Goal: Obtain resource: Download file/media

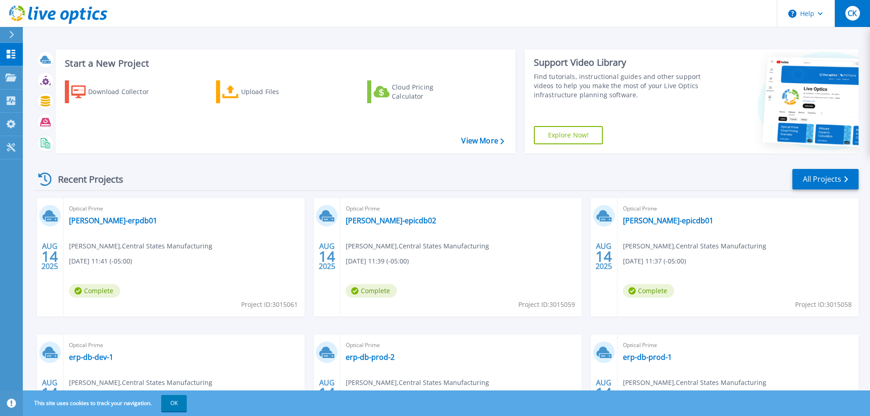
click at [858, 9] on div "CK" at bounding box center [853, 13] width 15 height 15
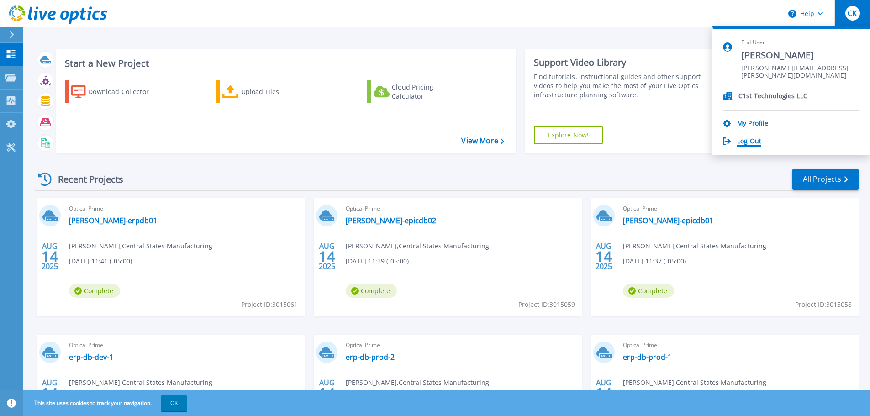
click at [745, 144] on link "Log Out" at bounding box center [749, 142] width 24 height 9
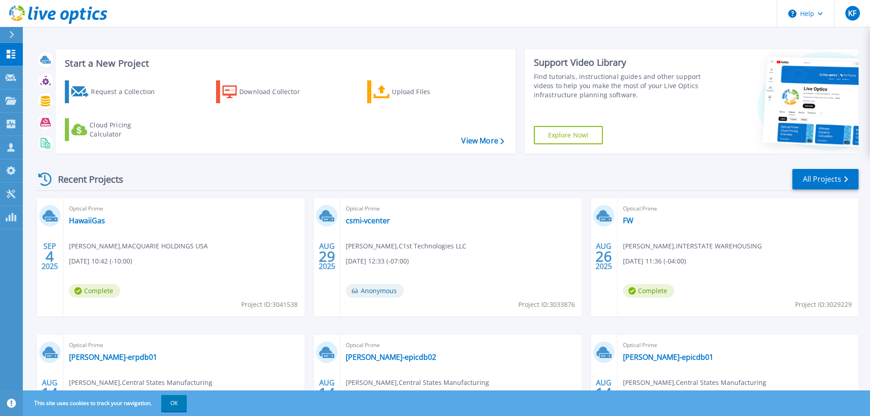
click at [246, 257] on div "Optical Prime HawaiiGas [PERSON_NAME] , MACQUARIE HOLDINGS USA [DATE] 10:42 (-1…" at bounding box center [184, 257] width 241 height 118
click at [85, 225] on link "HawaiiGas" at bounding box center [87, 220] width 36 height 9
click at [856, 14] on span "KF" at bounding box center [852, 13] width 8 height 7
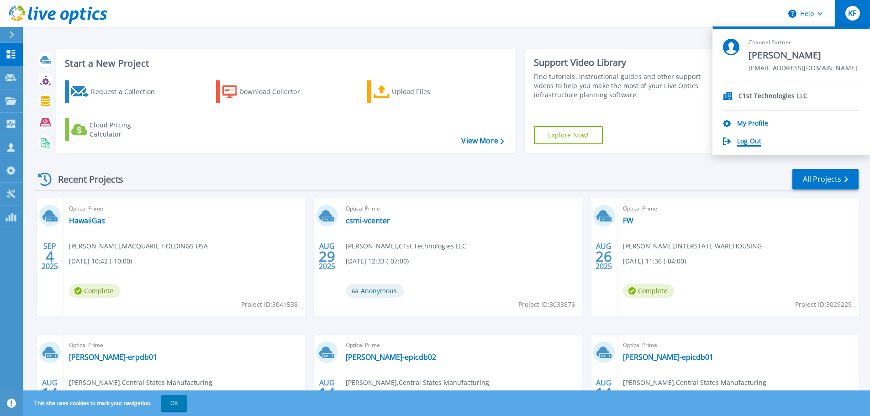
click at [752, 144] on link "Log Out" at bounding box center [749, 142] width 24 height 9
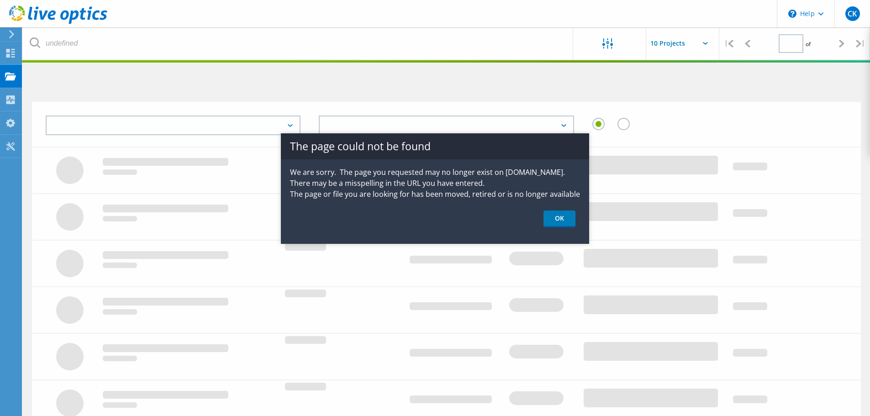
type input "1"
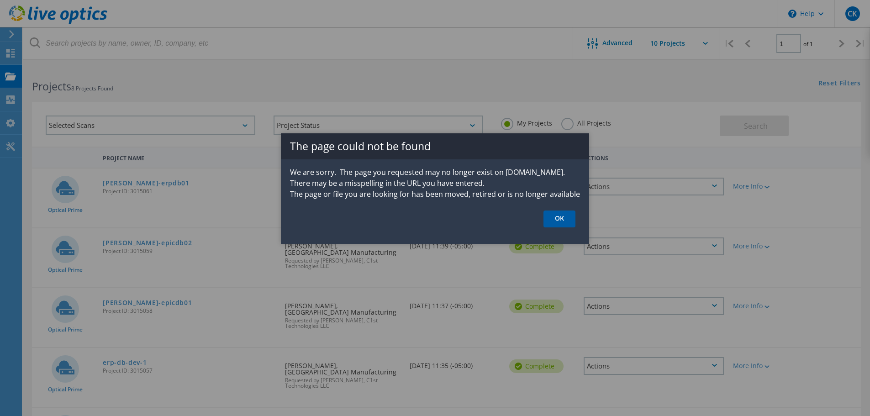
click at [556, 220] on link "OK" at bounding box center [560, 219] width 32 height 17
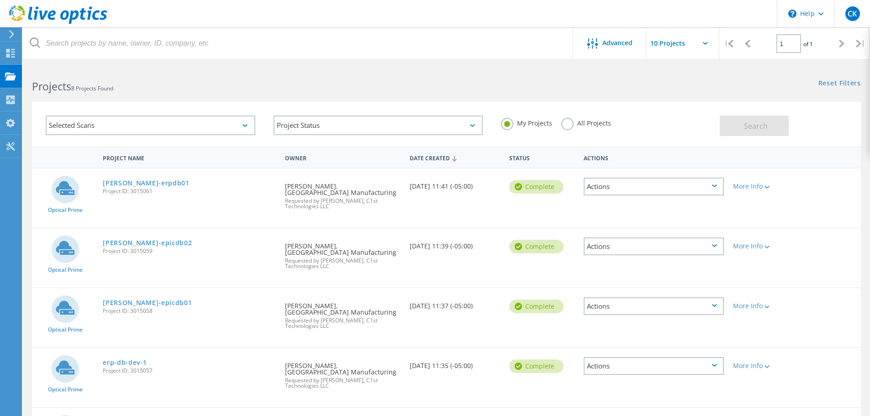
click at [705, 44] on icon at bounding box center [705, 43] width 5 height 3
click at [668, 42] on input "text" at bounding box center [692, 43] width 91 height 32
click at [569, 126] on label "All Projects" at bounding box center [587, 122] width 50 height 9
click at [0, 0] on input "All Projects" at bounding box center [0, 0] width 0 height 0
click at [762, 126] on span "Search" at bounding box center [756, 126] width 24 height 10
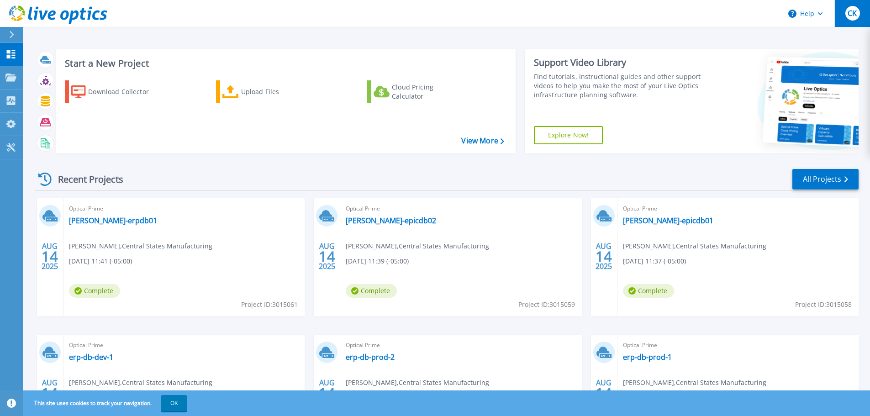
click at [851, 16] on span "CK" at bounding box center [852, 13] width 9 height 7
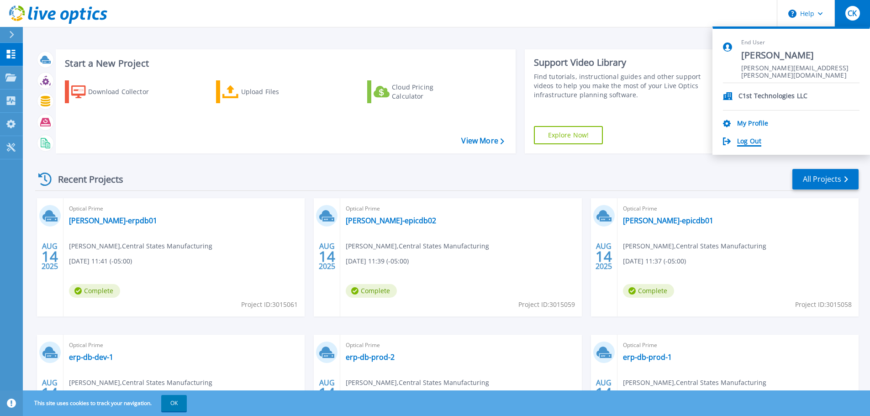
click at [750, 143] on link "Log Out" at bounding box center [749, 142] width 24 height 9
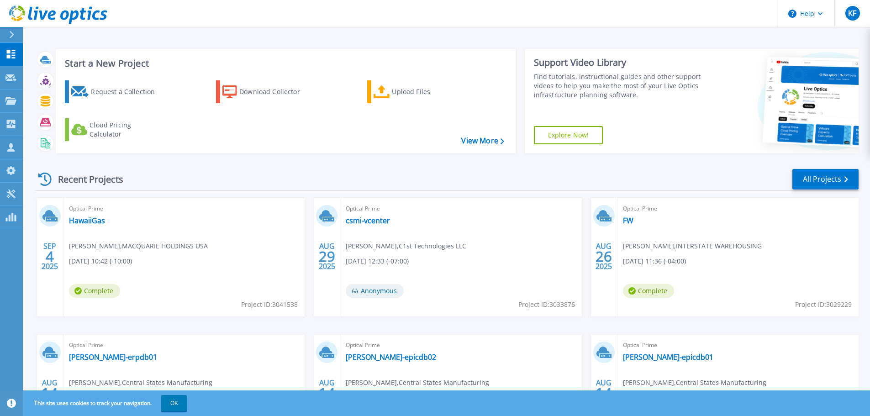
click at [177, 229] on div "Optical Prime HawaiiGas [PERSON_NAME] , MACQUARIE HOLDINGS USA [DATE] 10:42 (-1…" at bounding box center [184, 257] width 241 height 118
click at [93, 216] on link "HawaiiGas" at bounding box center [87, 220] width 36 height 9
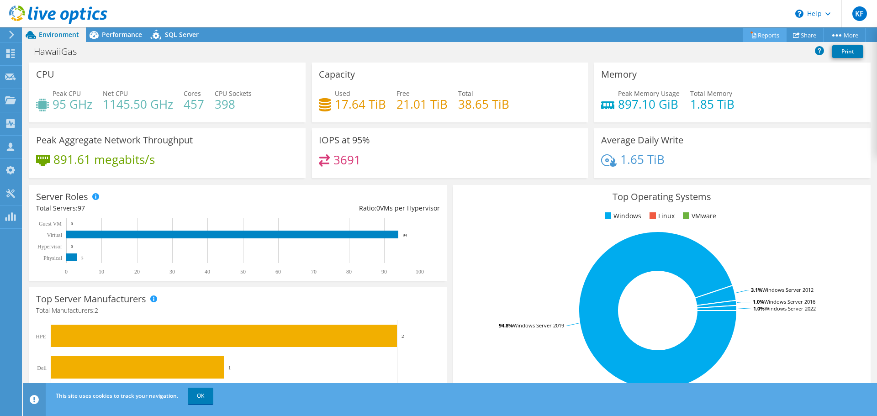
click at [759, 37] on link "Reports" at bounding box center [765, 35] width 44 height 14
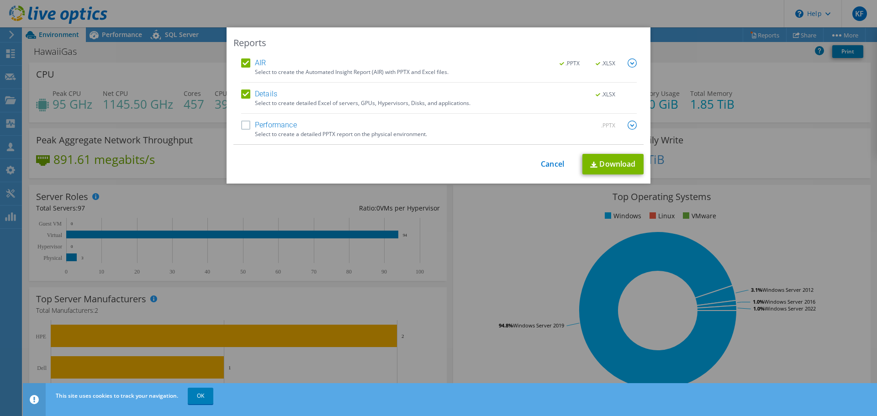
click at [244, 126] on label "Performance" at bounding box center [269, 125] width 56 height 9
click at [0, 0] on input "Performance" at bounding box center [0, 0] width 0 height 0
click at [623, 166] on link "Download" at bounding box center [613, 164] width 61 height 21
click at [551, 166] on link "Cancel" at bounding box center [552, 164] width 23 height 9
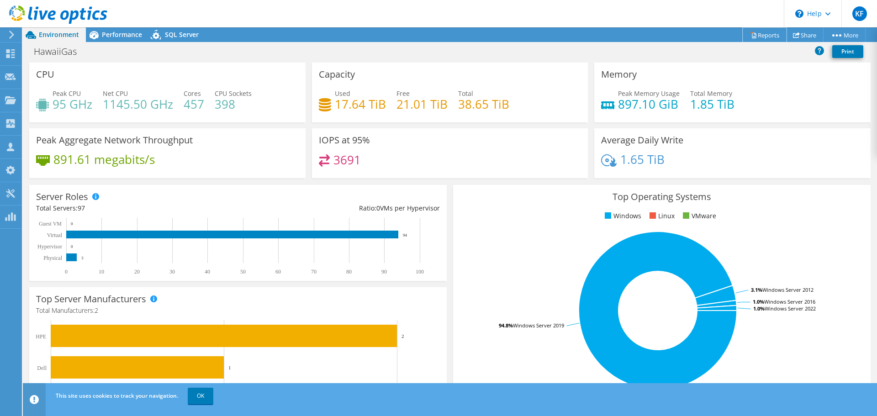
click at [768, 32] on link "Reports" at bounding box center [765, 35] width 44 height 14
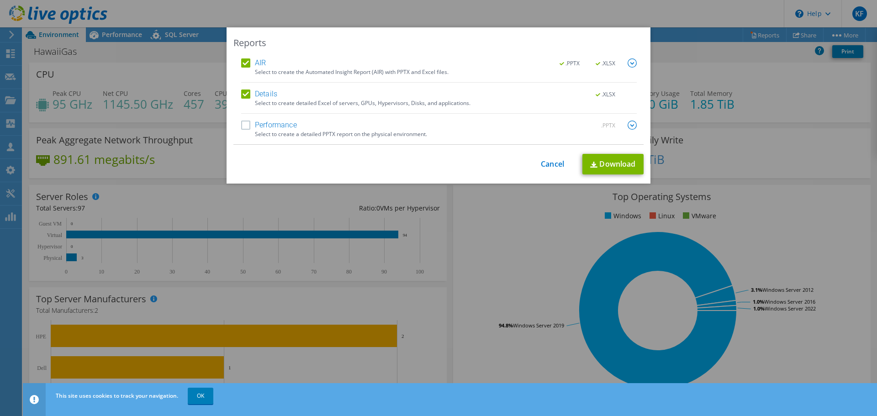
click at [504, 263] on div "Reports AIR .PPTX .XLSX Select to create the Automated Insight Report (AIR) wit…" at bounding box center [438, 207] width 877 height 361
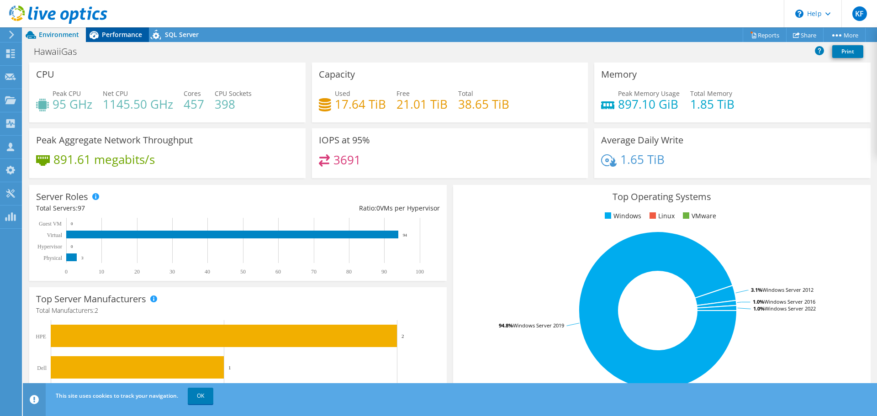
click at [117, 39] on div "Performance" at bounding box center [117, 34] width 63 height 15
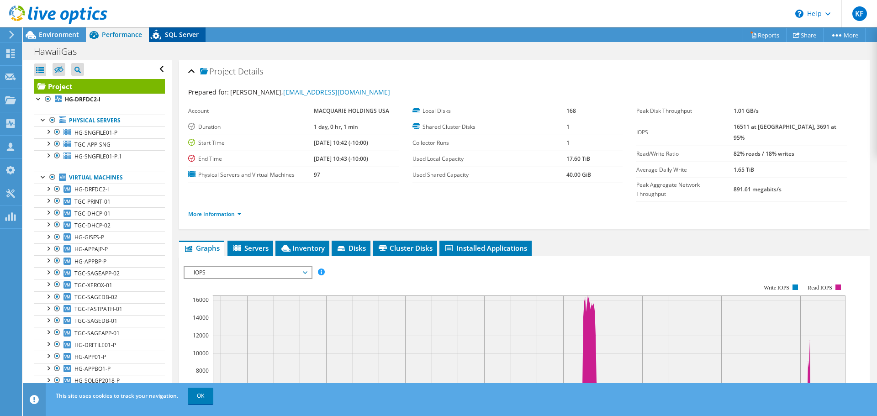
click at [182, 34] on span "SQL Server" at bounding box center [182, 34] width 34 height 9
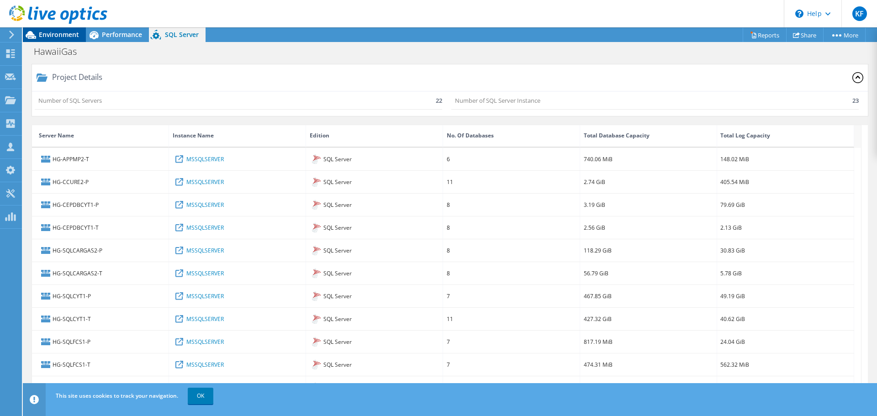
click at [52, 36] on span "Environment" at bounding box center [59, 34] width 40 height 9
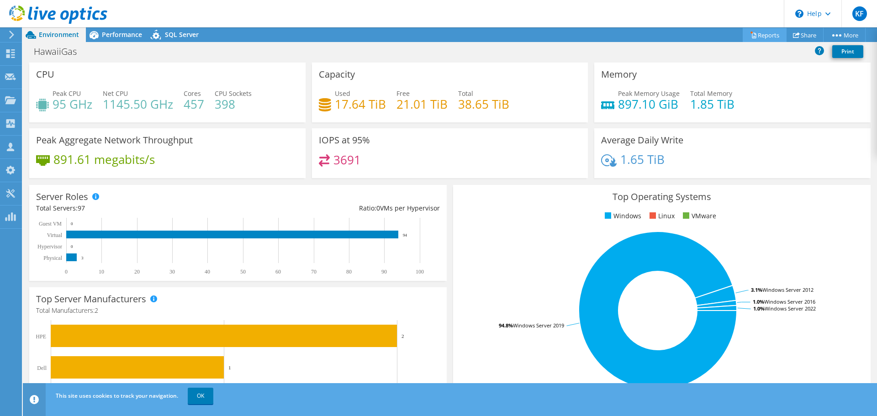
click at [759, 37] on link "Reports" at bounding box center [765, 35] width 44 height 14
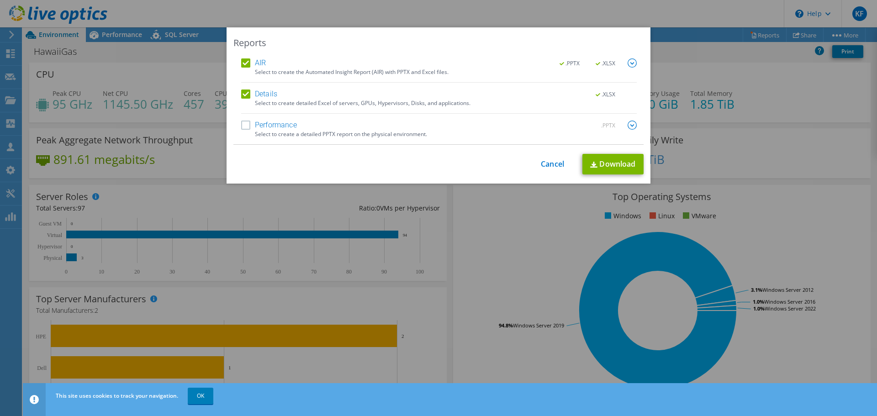
click at [628, 63] on img at bounding box center [632, 62] width 9 height 9
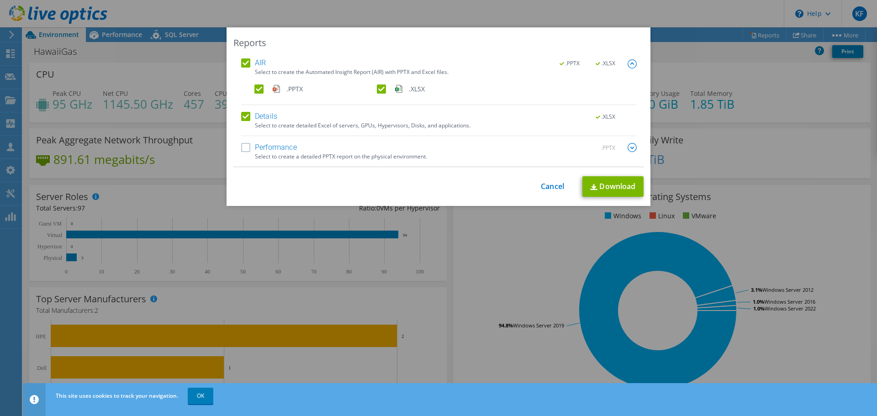
click at [628, 148] on img at bounding box center [632, 147] width 9 height 9
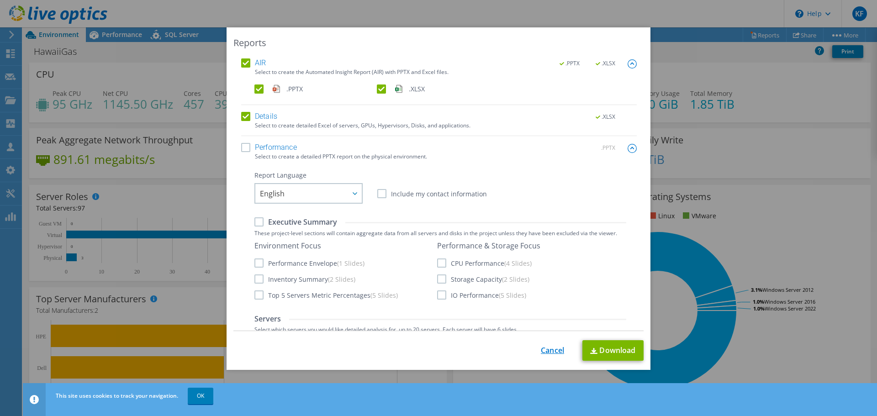
click at [548, 351] on link "Cancel" at bounding box center [552, 350] width 23 height 9
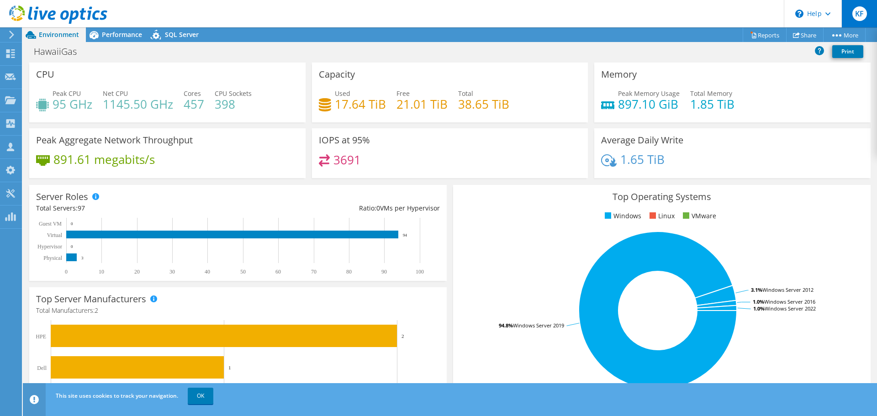
click at [859, 15] on span "KF" at bounding box center [860, 13] width 15 height 15
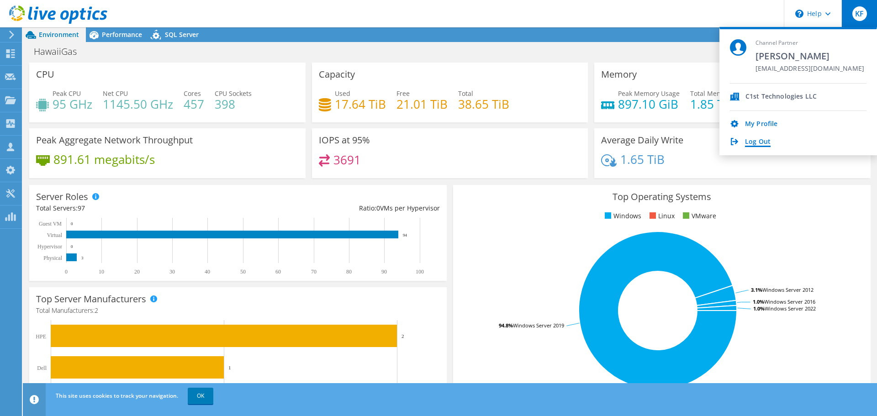
click at [763, 142] on link "Log Out" at bounding box center [758, 142] width 26 height 9
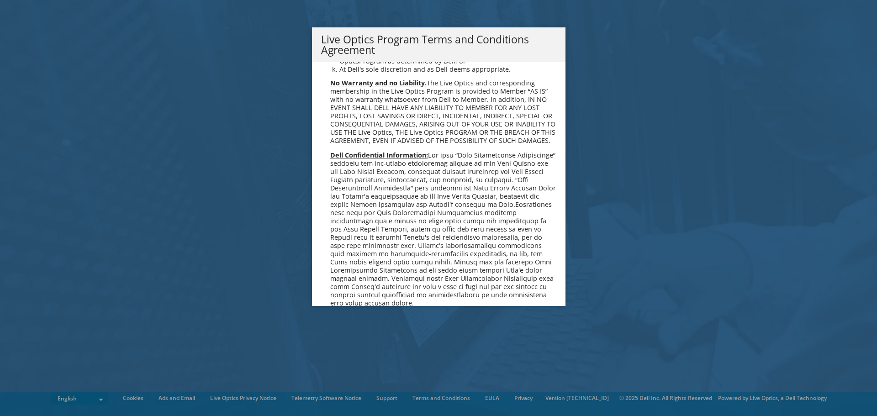
scroll to position [654, 0]
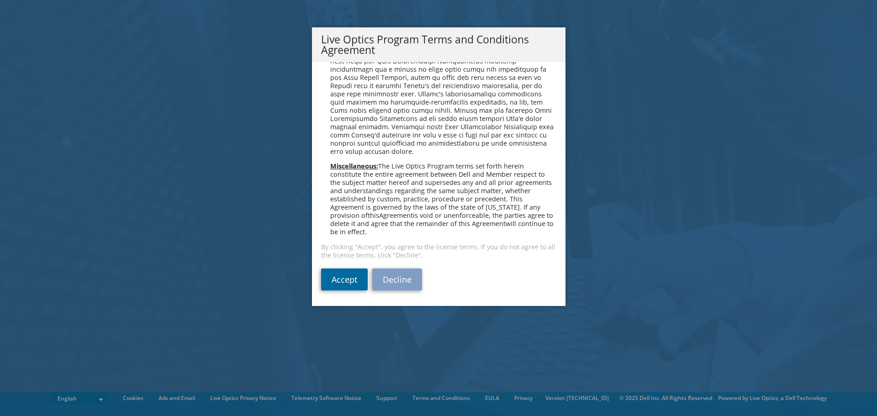
click at [347, 276] on link "Accept" at bounding box center [344, 280] width 47 height 22
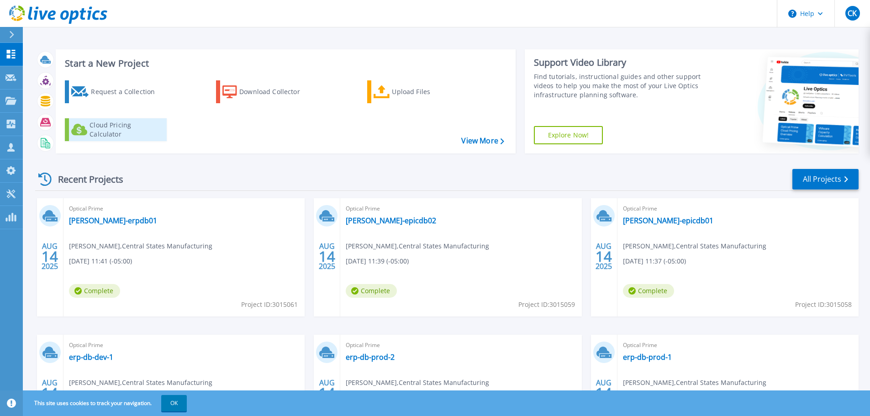
click at [142, 133] on div "Cloud Pricing Calculator" at bounding box center [126, 130] width 73 height 18
